Goal: Task Accomplishment & Management: Manage account settings

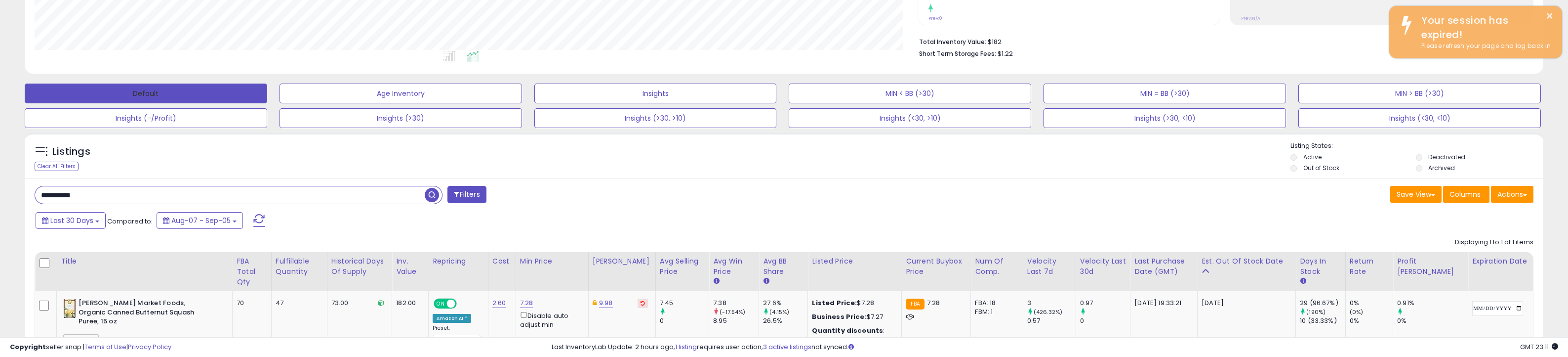
scroll to position [202, 883]
